Goal: Find specific page/section: Find specific page/section

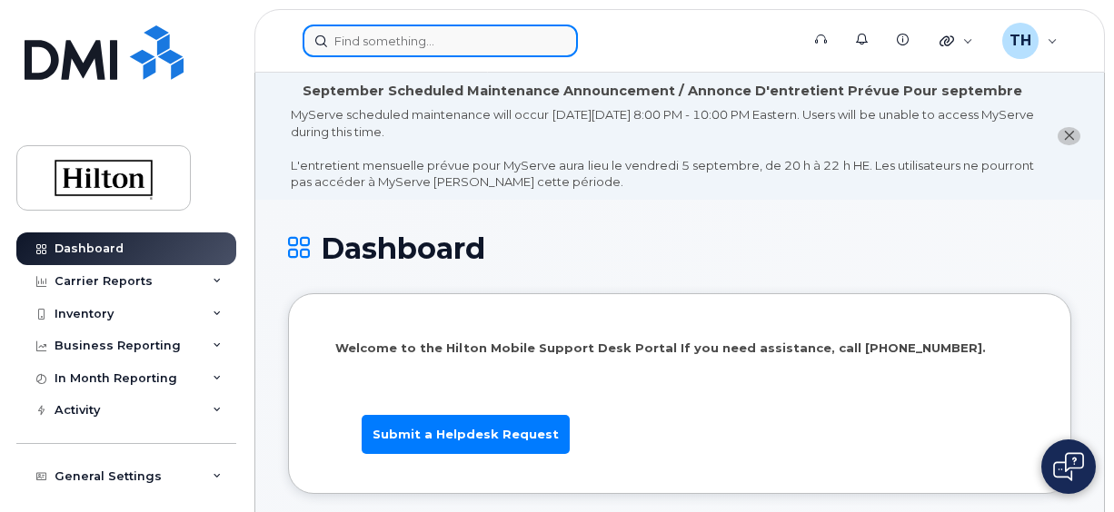
click at [442, 45] on input at bounding box center [440, 41] width 275 height 33
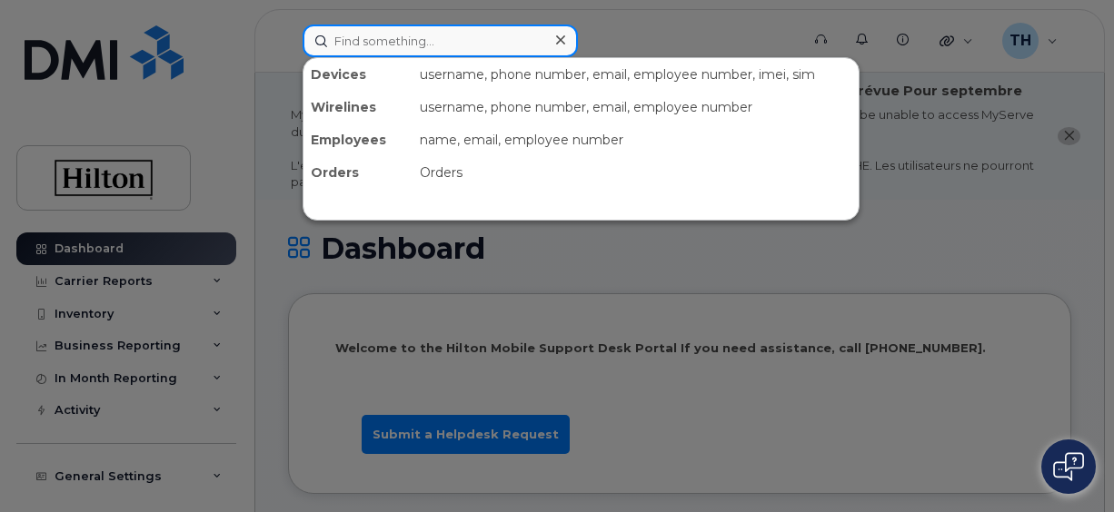
paste input "[PERSON_NAME]"
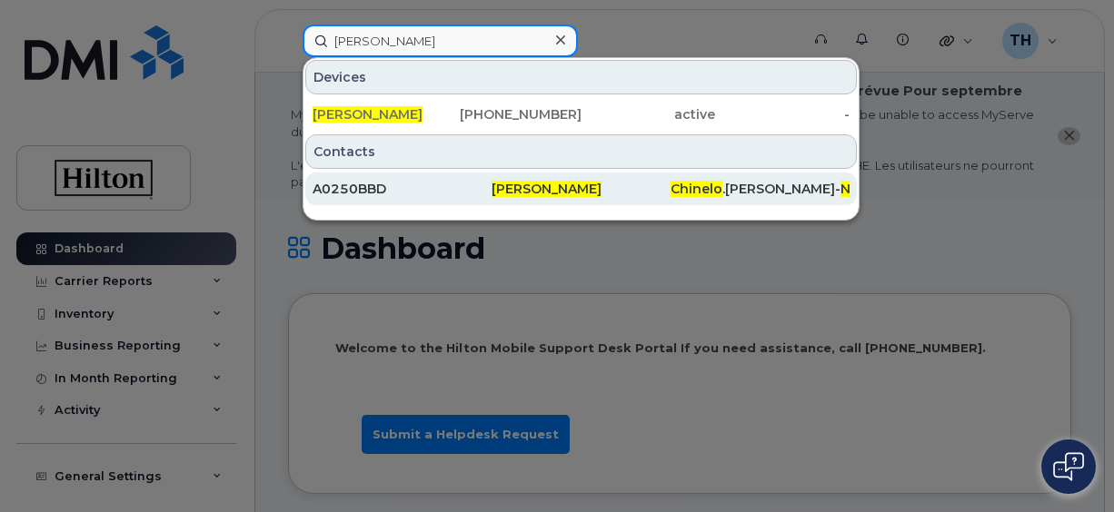
type input "[PERSON_NAME]"
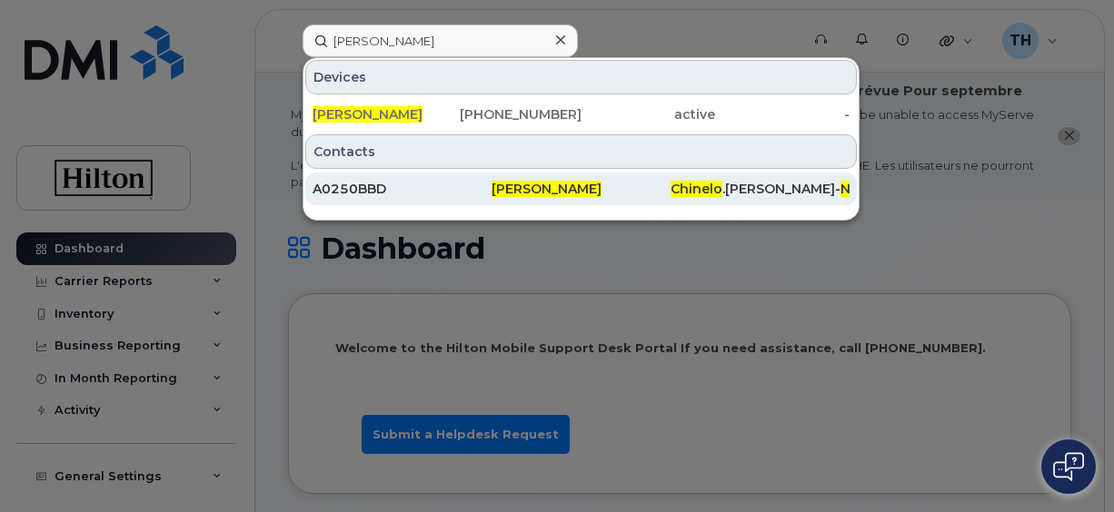
click at [353, 193] on div "A0250BBD" at bounding box center [402, 189] width 179 height 18
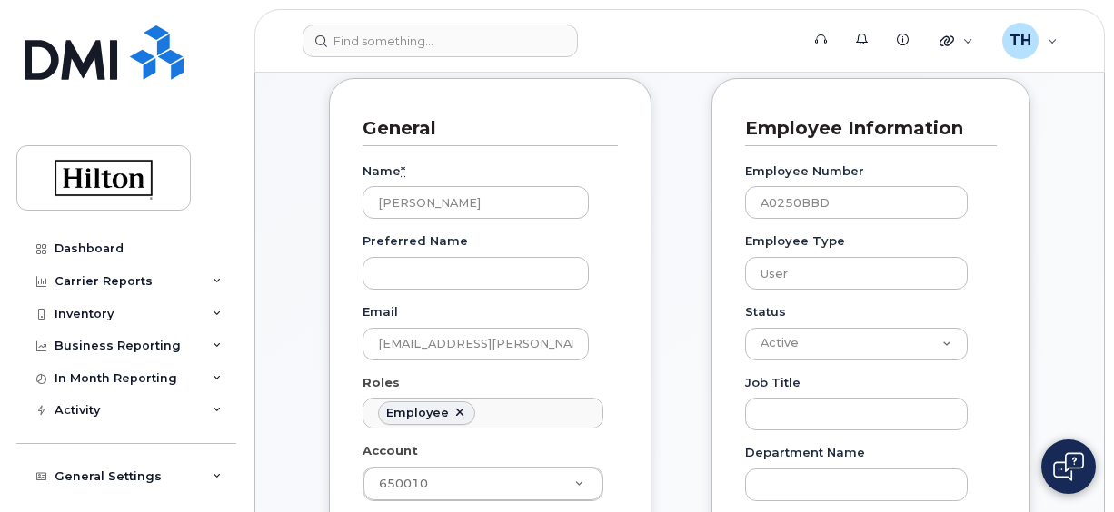
scroll to position [267, 0]
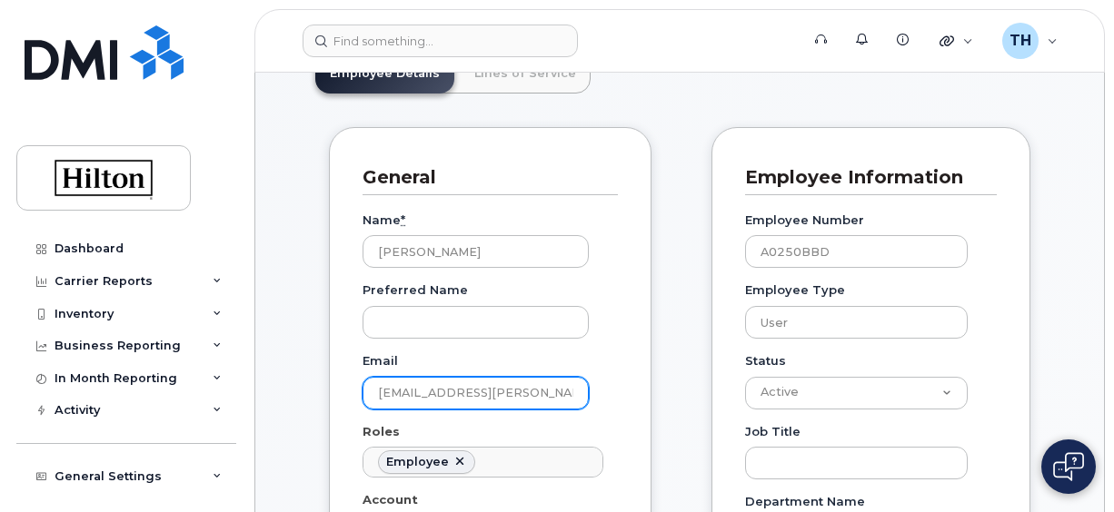
click at [492, 396] on input "Chinelo.Onuoha-Nze@Hilton.com" at bounding box center [476, 393] width 226 height 33
